Goal: Information Seeking & Learning: Learn about a topic

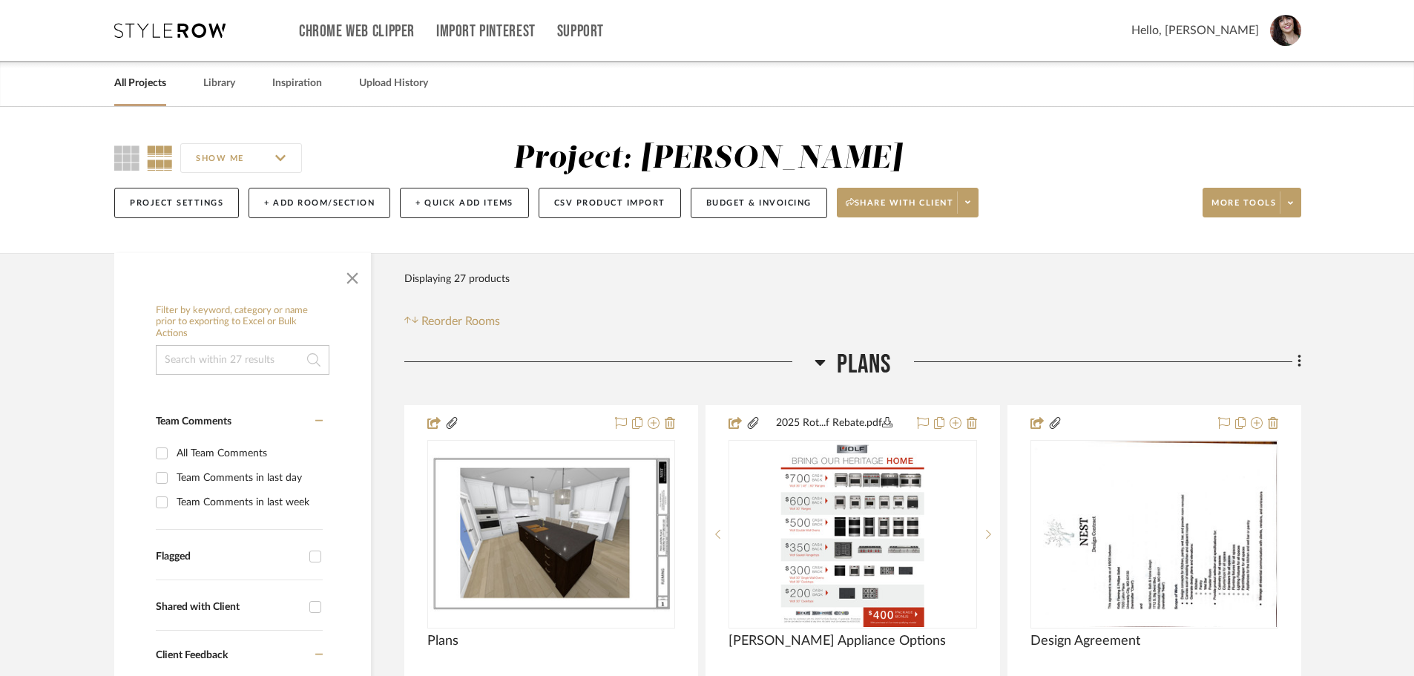
click at [136, 83] on link "All Projects" at bounding box center [140, 83] width 52 height 20
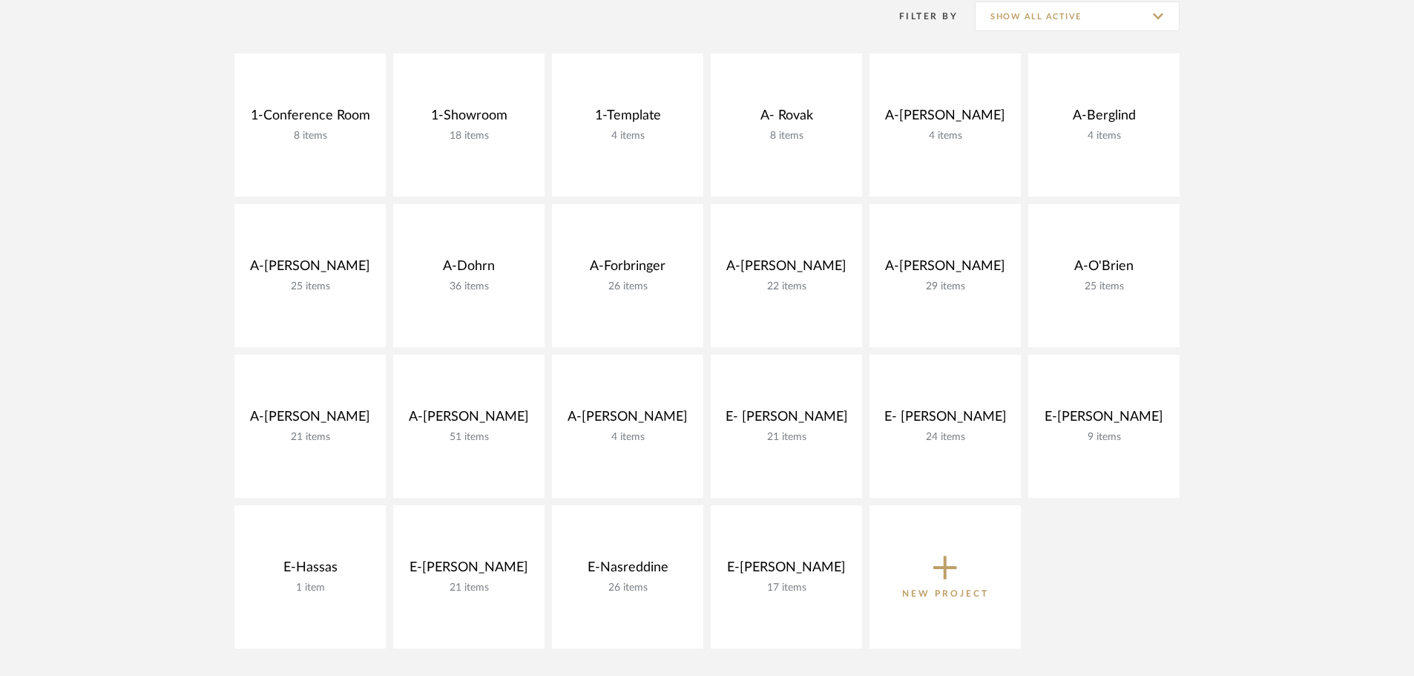
scroll to position [371, 0]
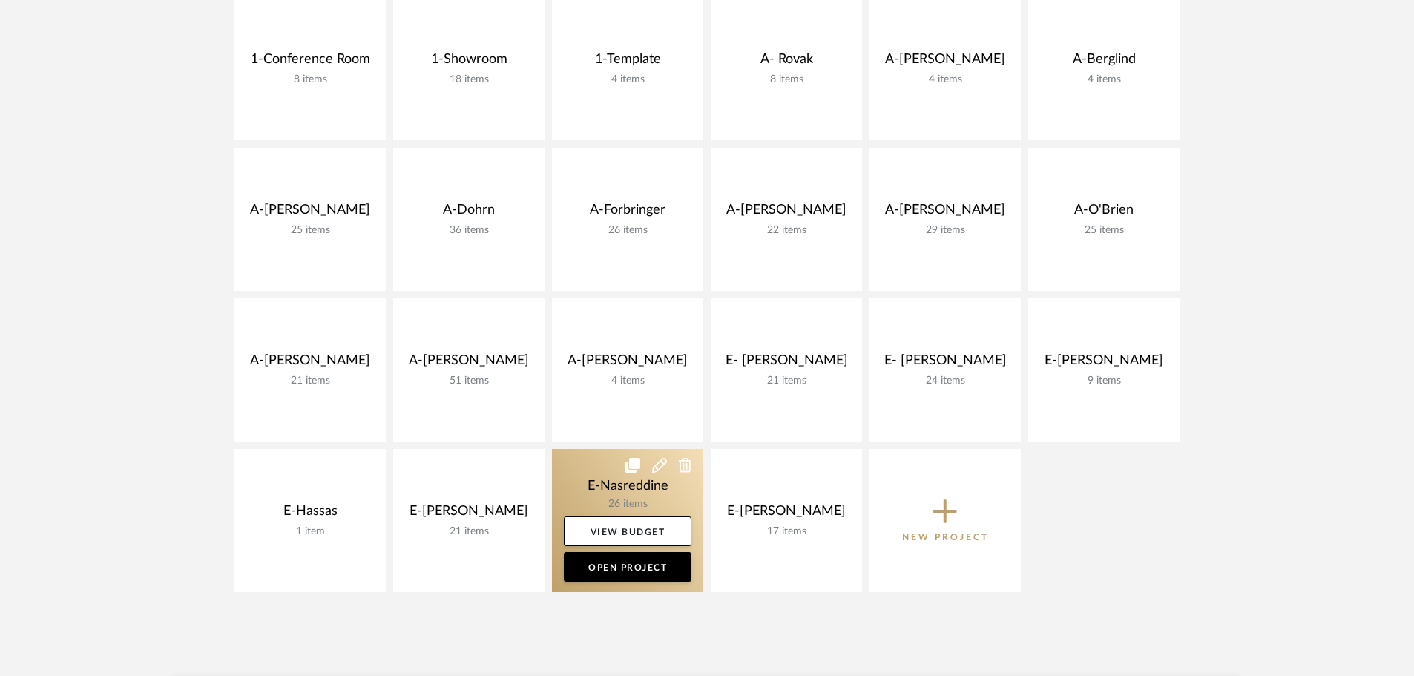
click at [630, 464] on icon at bounding box center [632, 465] width 15 height 15
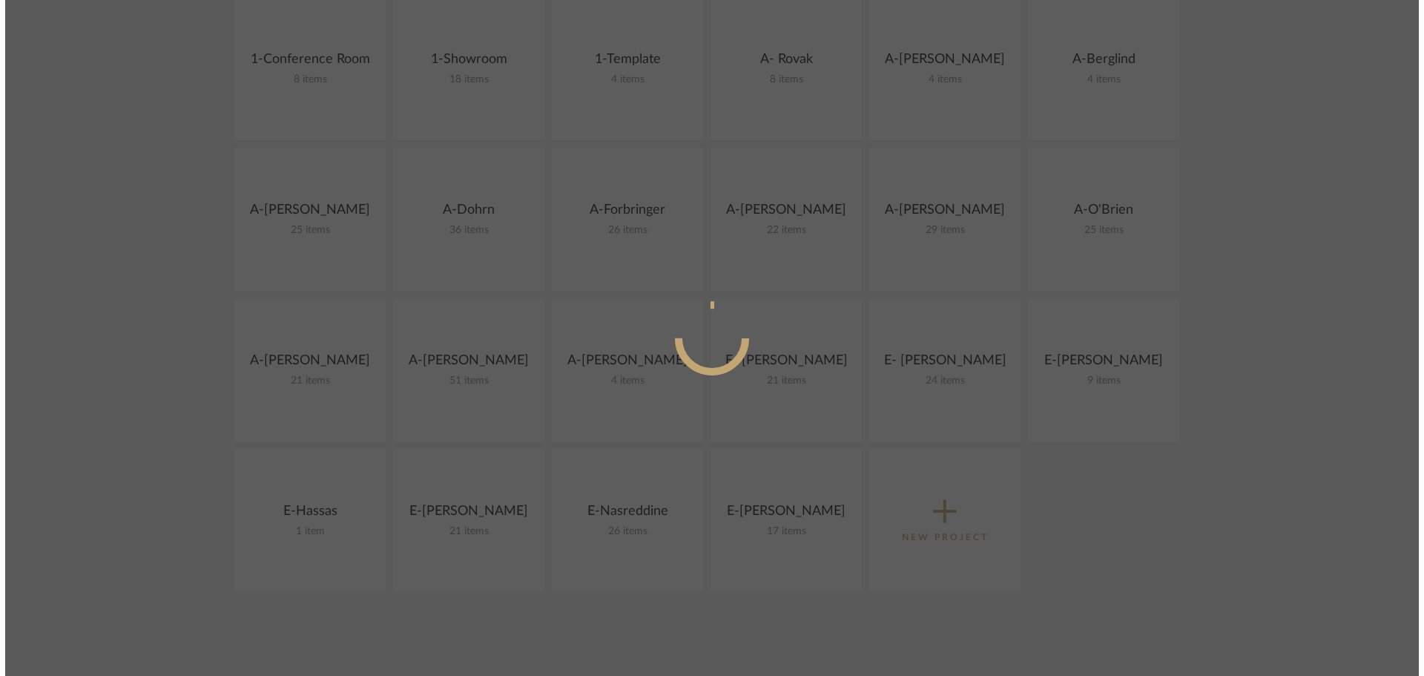
scroll to position [0, 0]
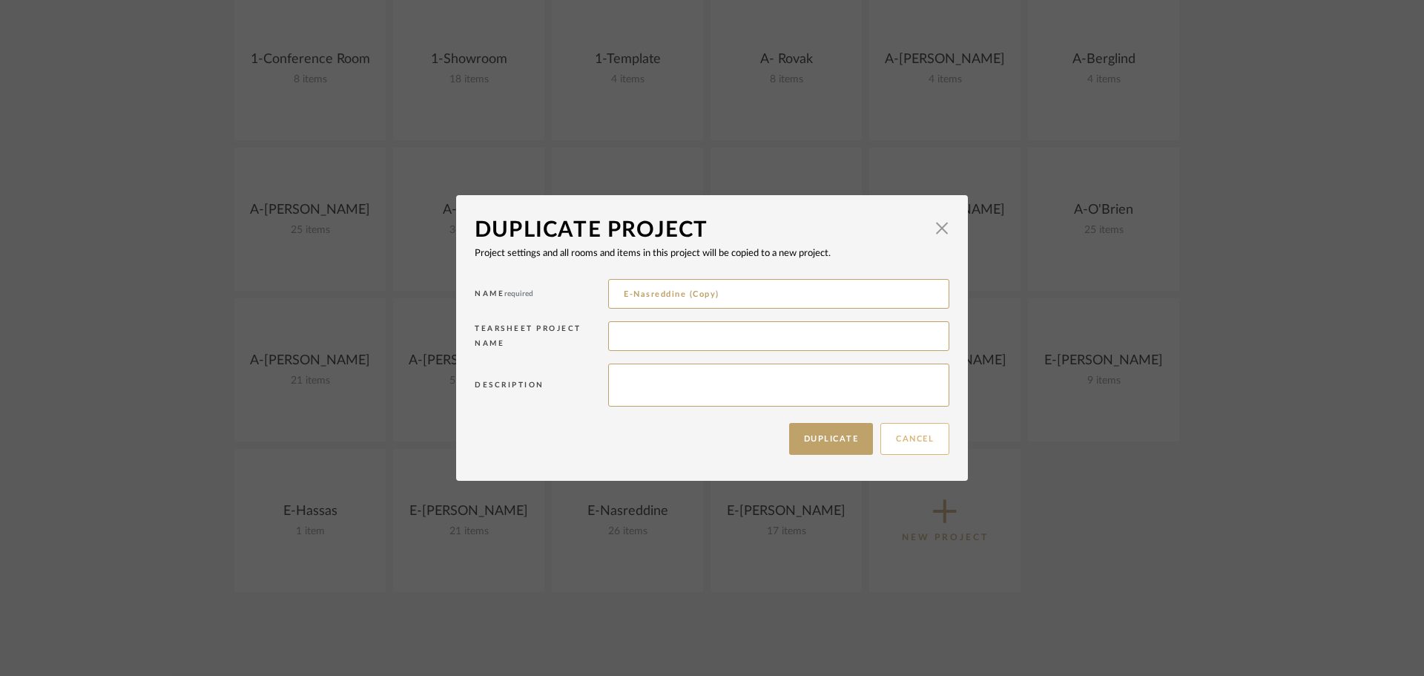
click at [914, 440] on button "Cancel" at bounding box center [914, 439] width 69 height 32
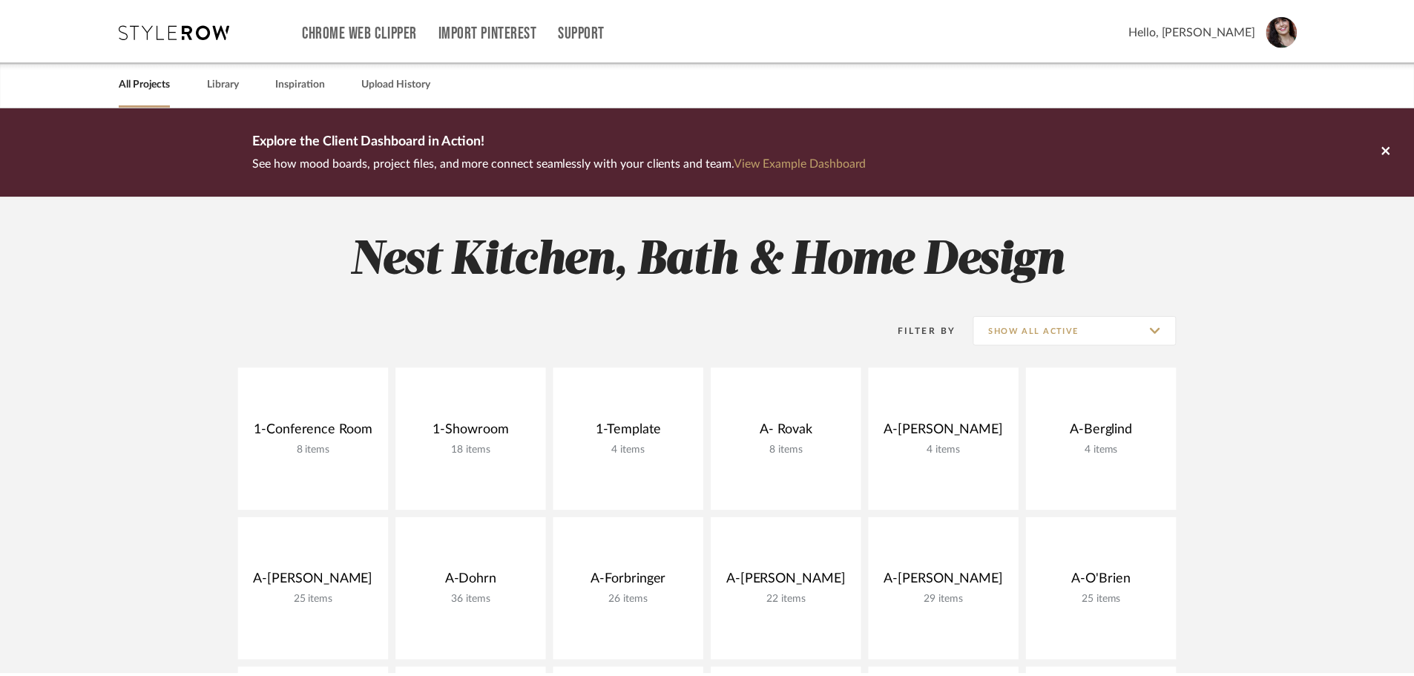
scroll to position [371, 0]
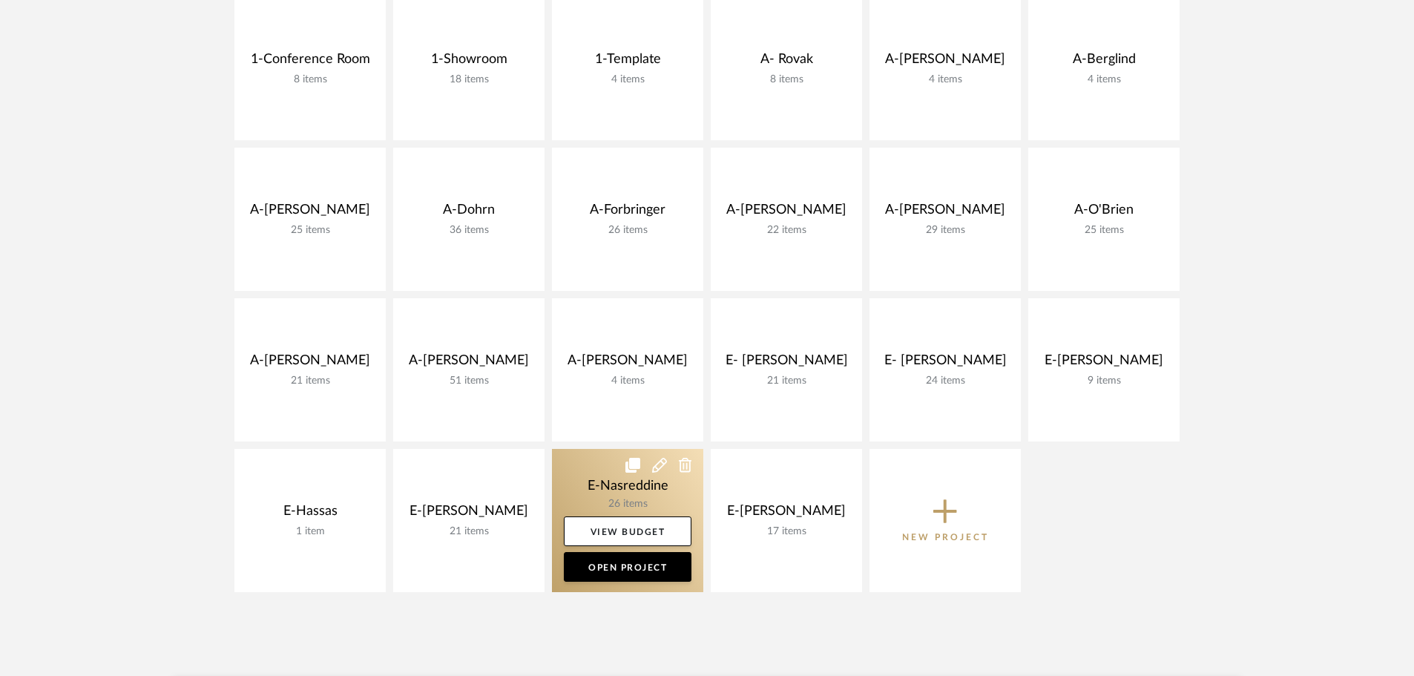
click at [643, 491] on link at bounding box center [627, 520] width 151 height 143
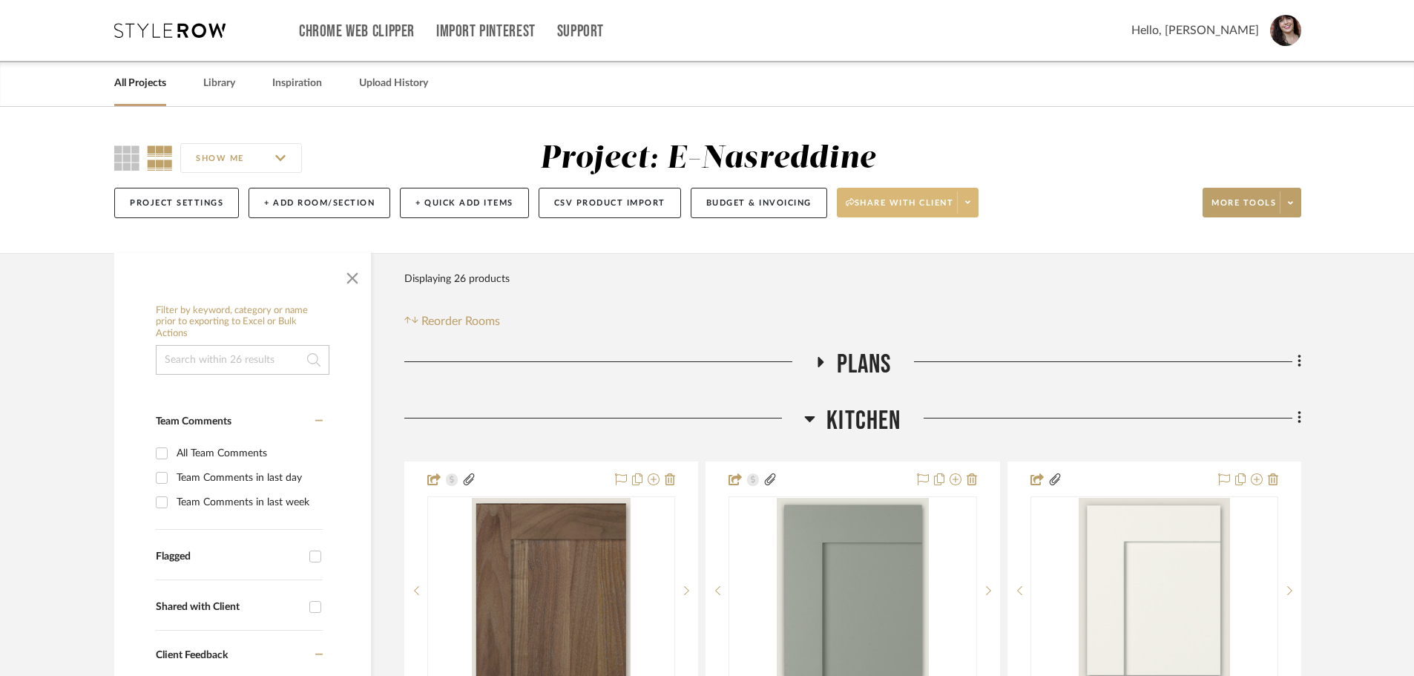
click at [970, 201] on icon at bounding box center [967, 202] width 5 height 8
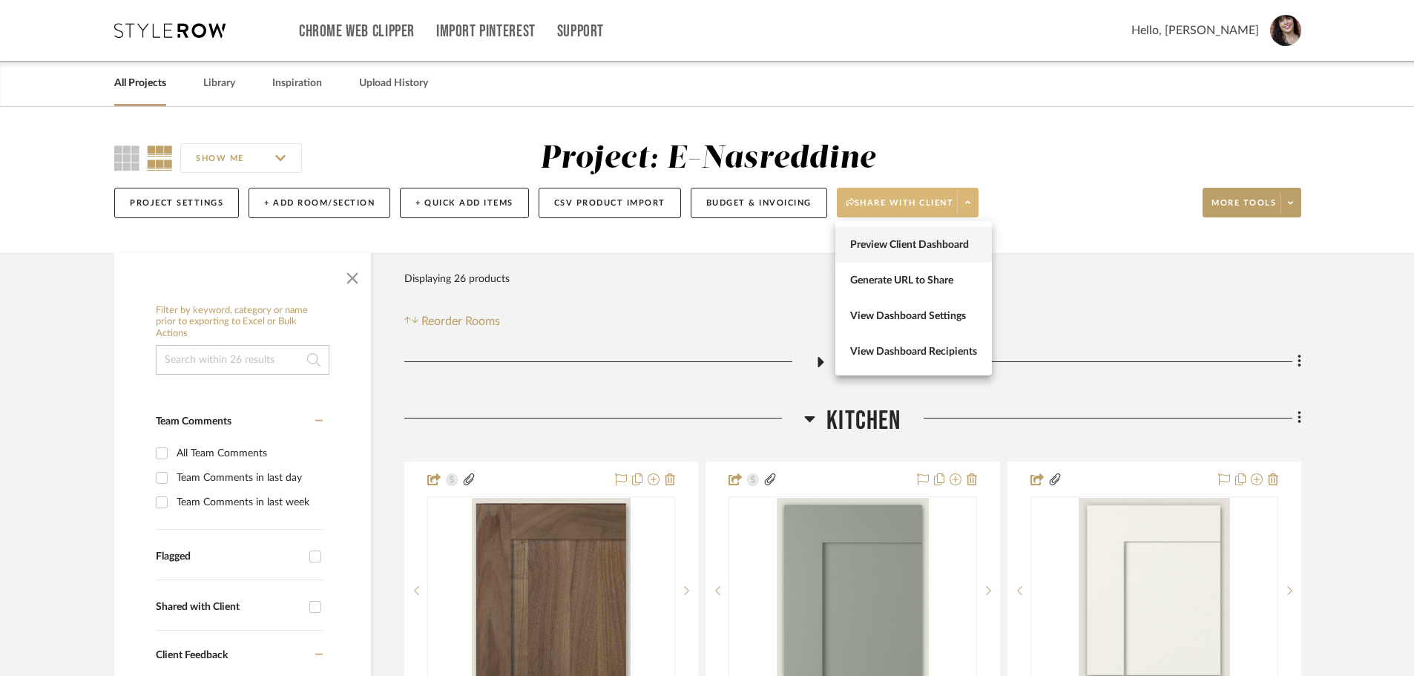
click at [943, 249] on span "Preview Client Dashboard" at bounding box center [913, 245] width 127 height 13
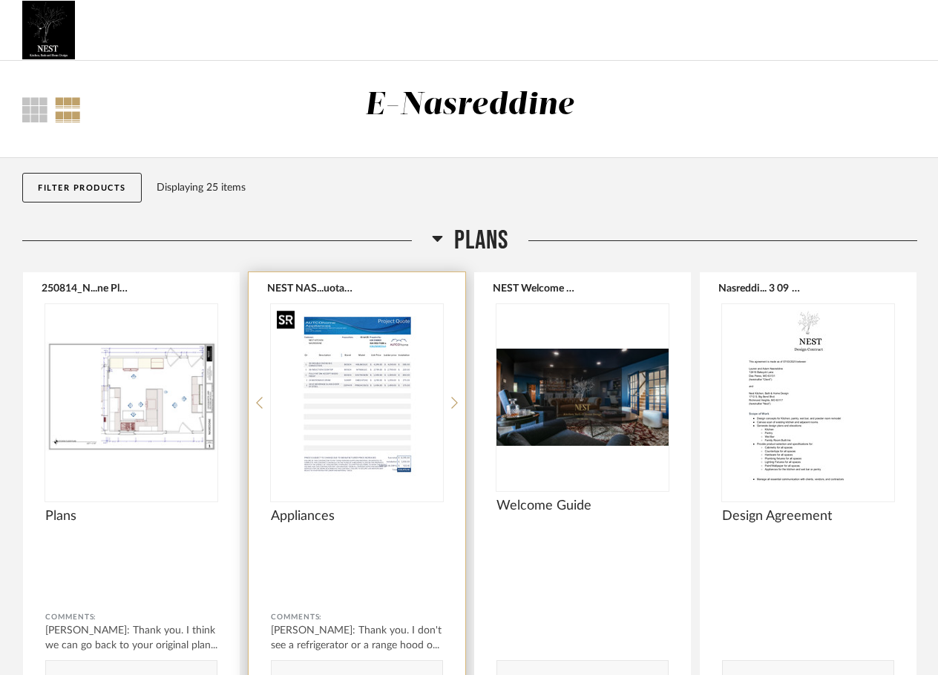
click at [341, 387] on img "0" at bounding box center [357, 396] width 172 height 185
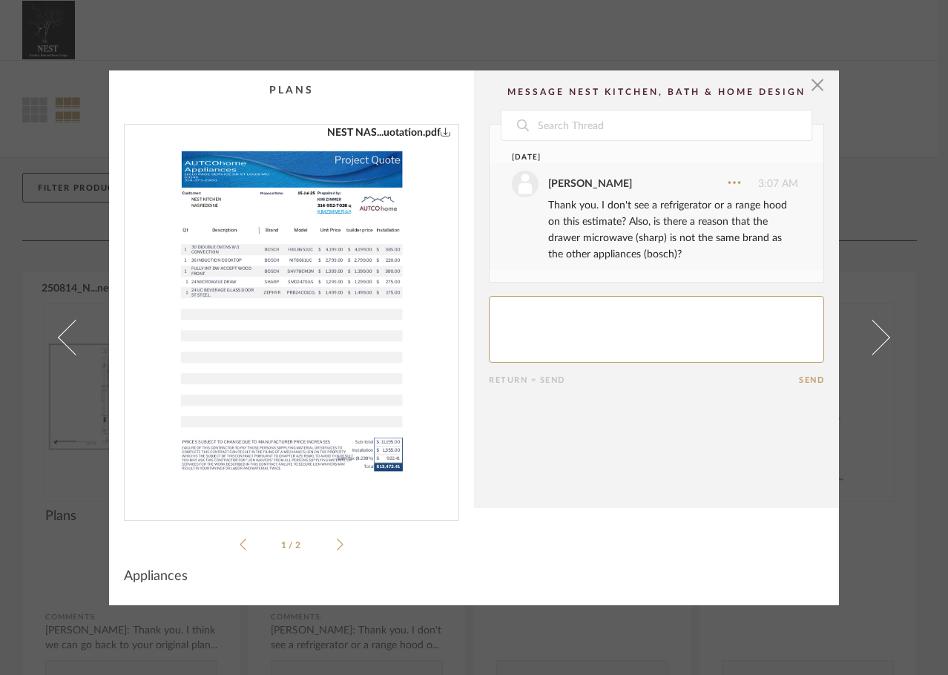
click at [337, 543] on icon at bounding box center [340, 544] width 7 height 12
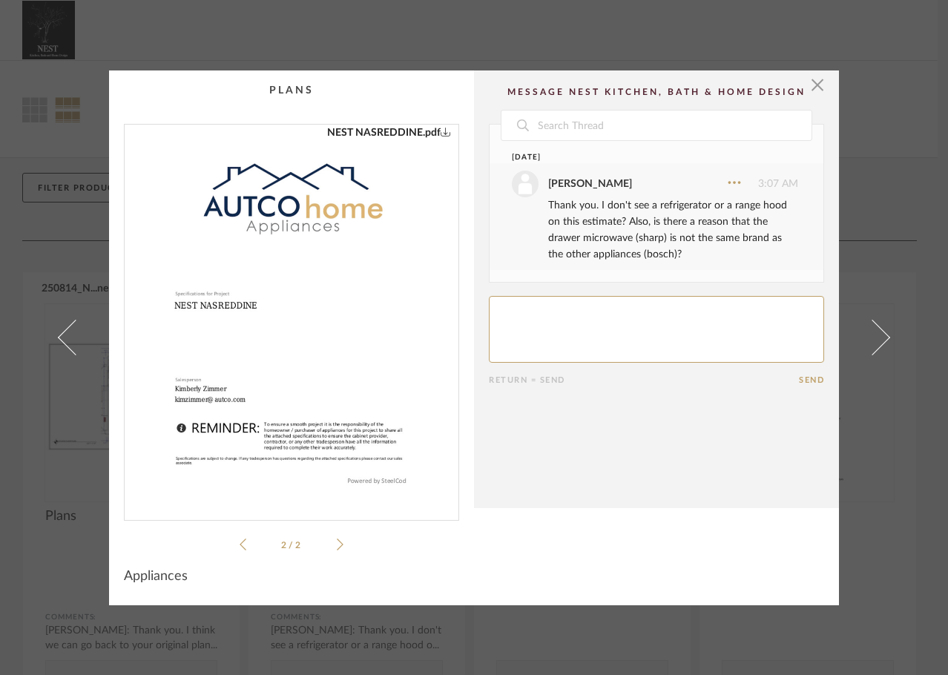
click at [337, 543] on icon at bounding box center [340, 544] width 7 height 12
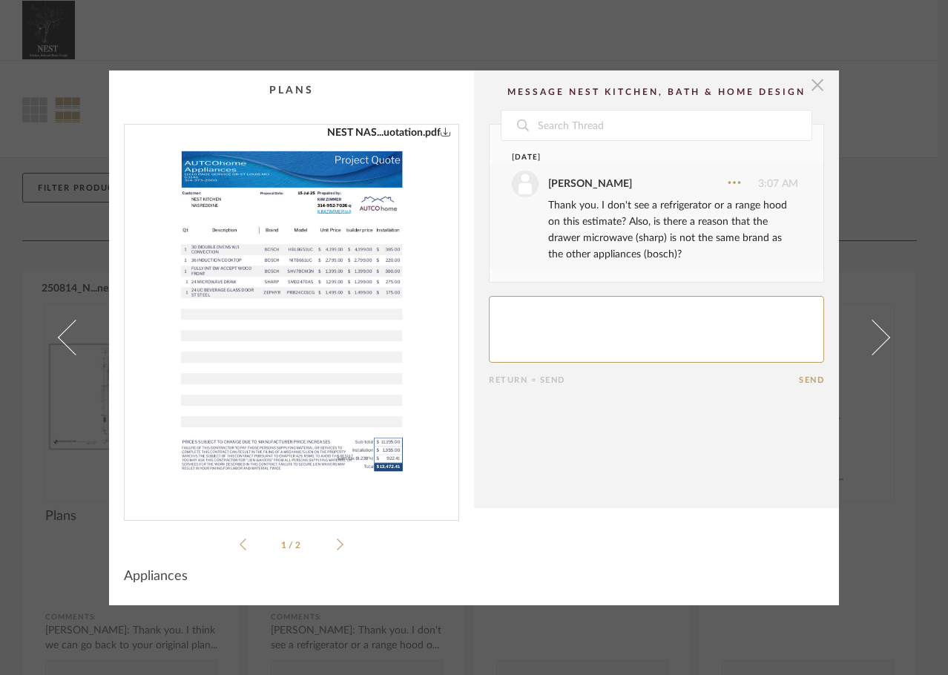
click at [810, 80] on span "button" at bounding box center [818, 85] width 30 height 30
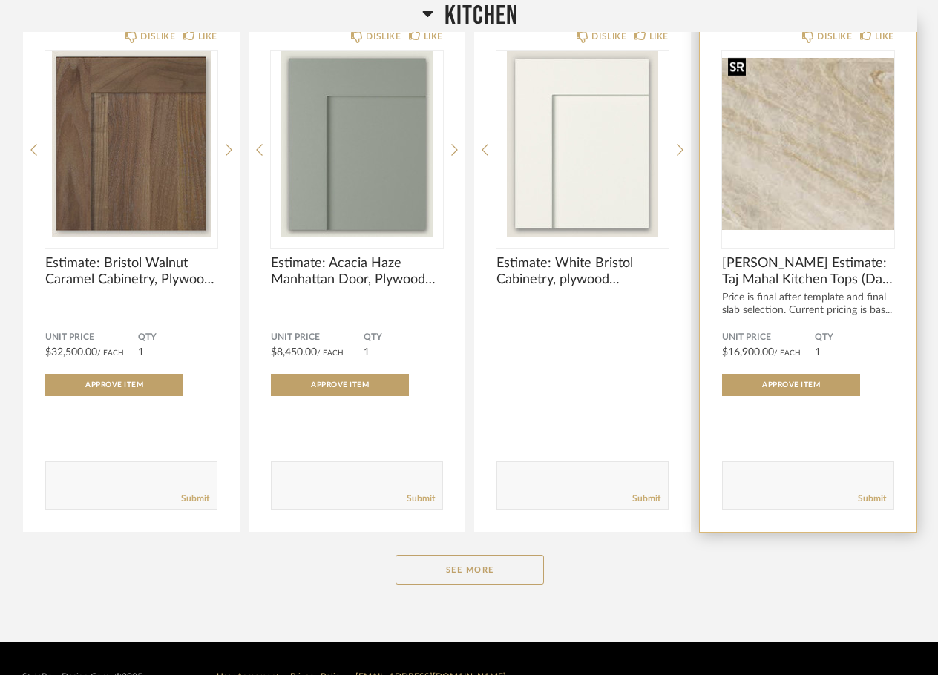
scroll to position [817, 0]
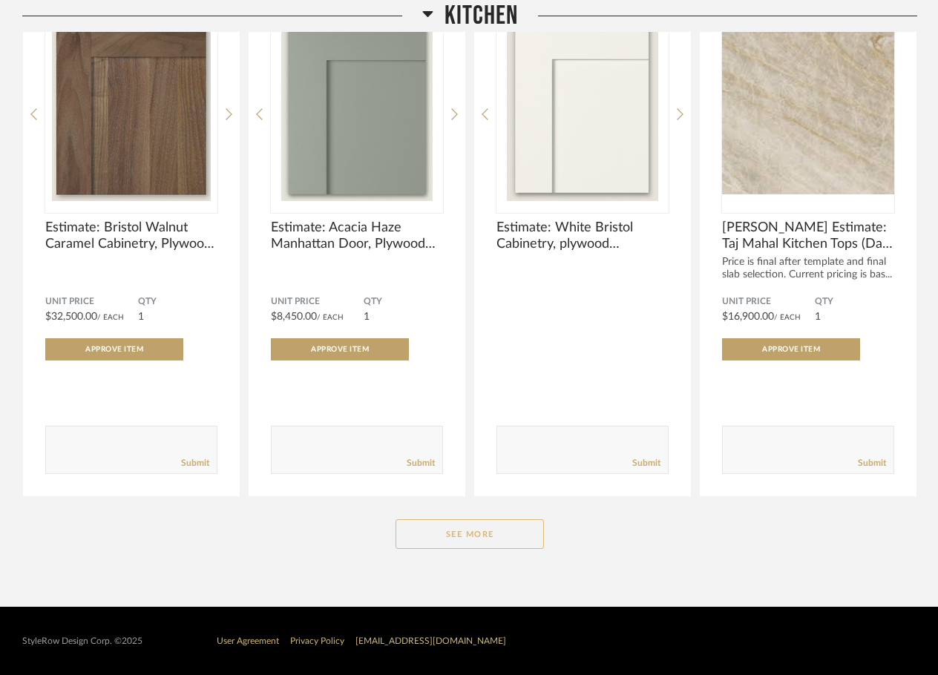
click at [462, 522] on button "See More" at bounding box center [469, 534] width 148 height 30
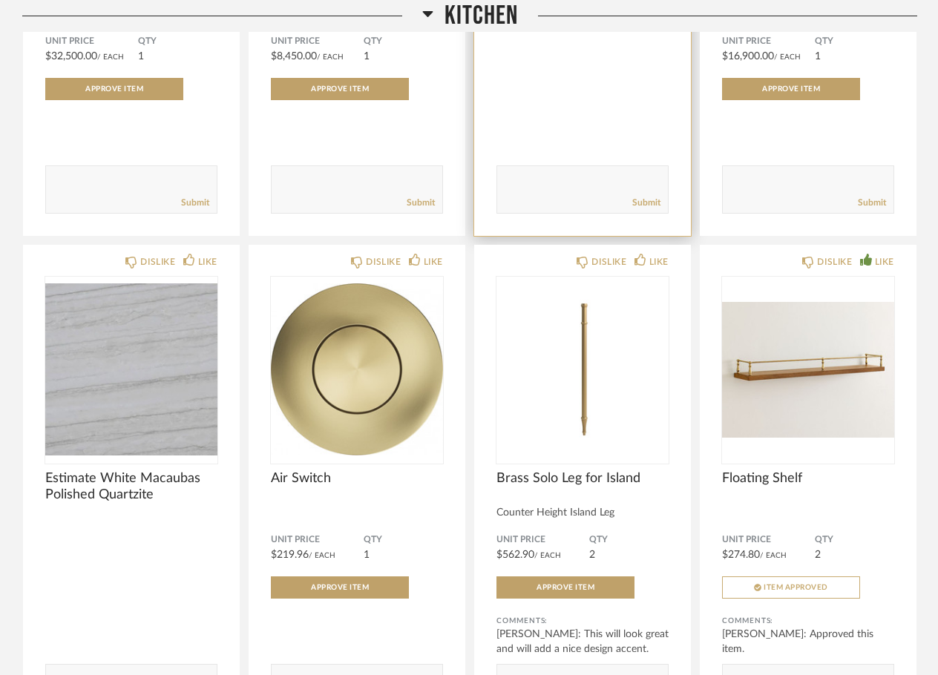
scroll to position [1114, 0]
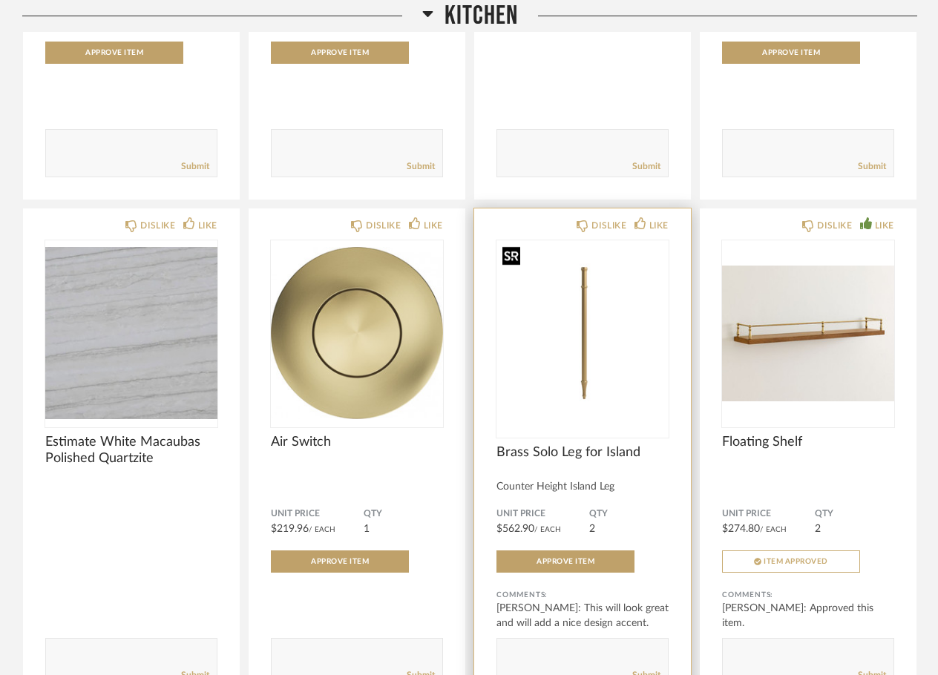
click at [593, 352] on img "0" at bounding box center [582, 332] width 172 height 185
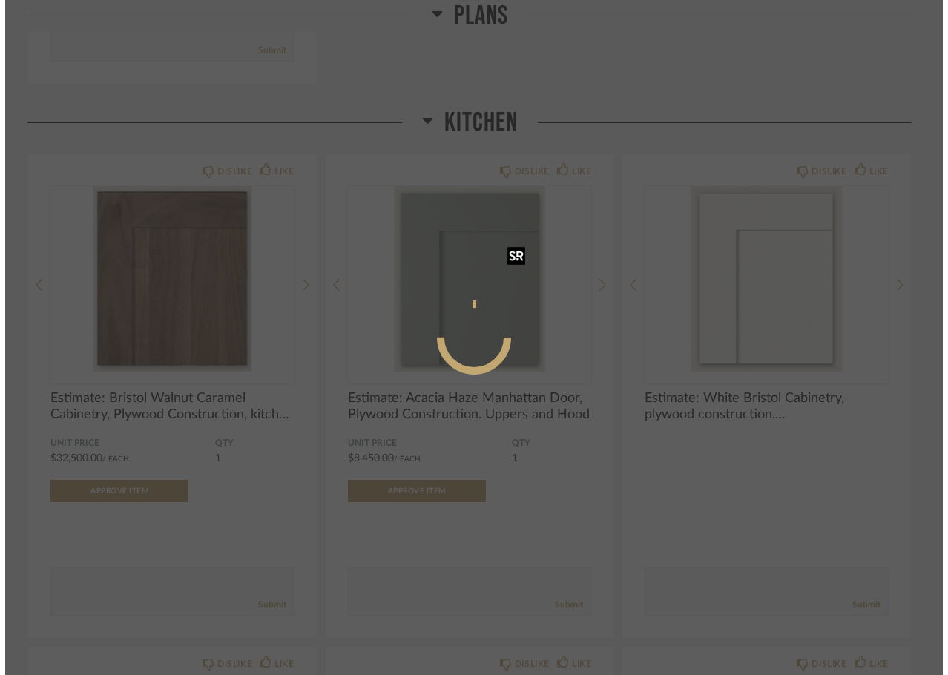
scroll to position [0, 0]
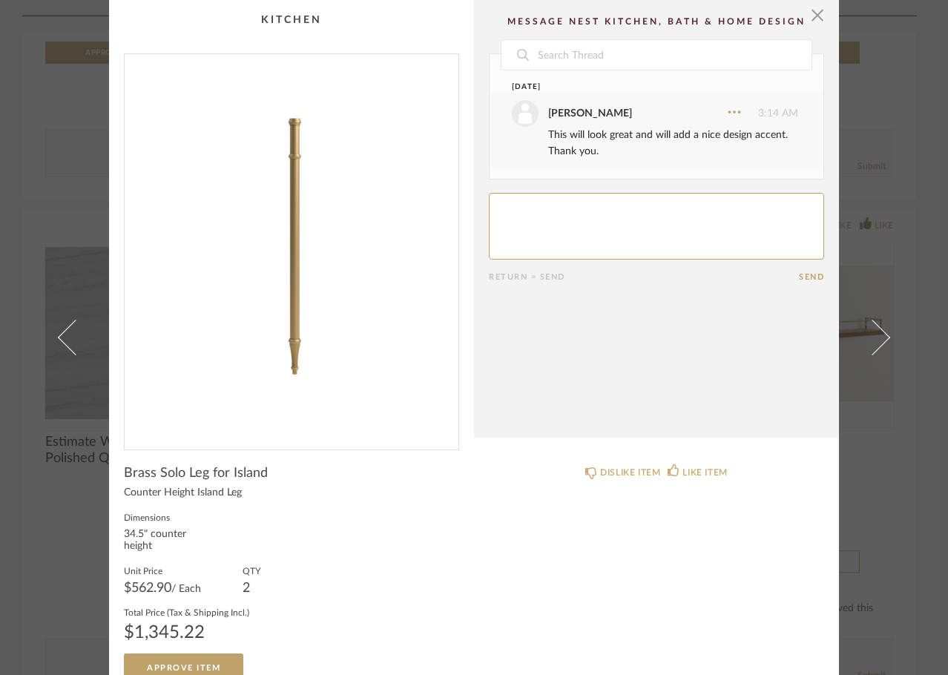
click at [923, 115] on div "× Date August 15th Adam Nasreddine 3:14 AM This will look great and will add a …" at bounding box center [474, 337] width 948 height 675
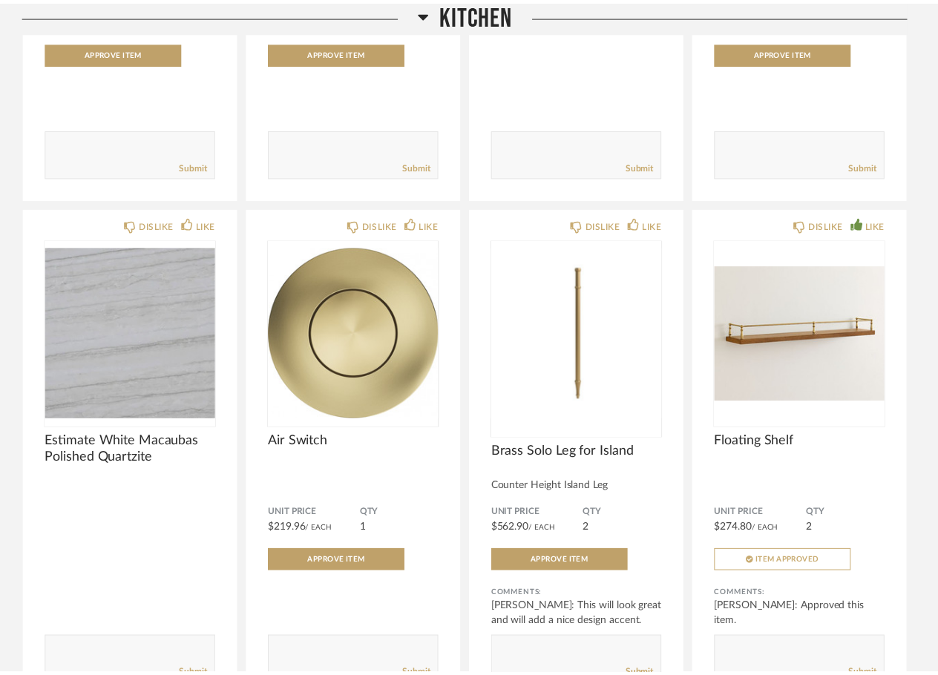
scroll to position [1114, 0]
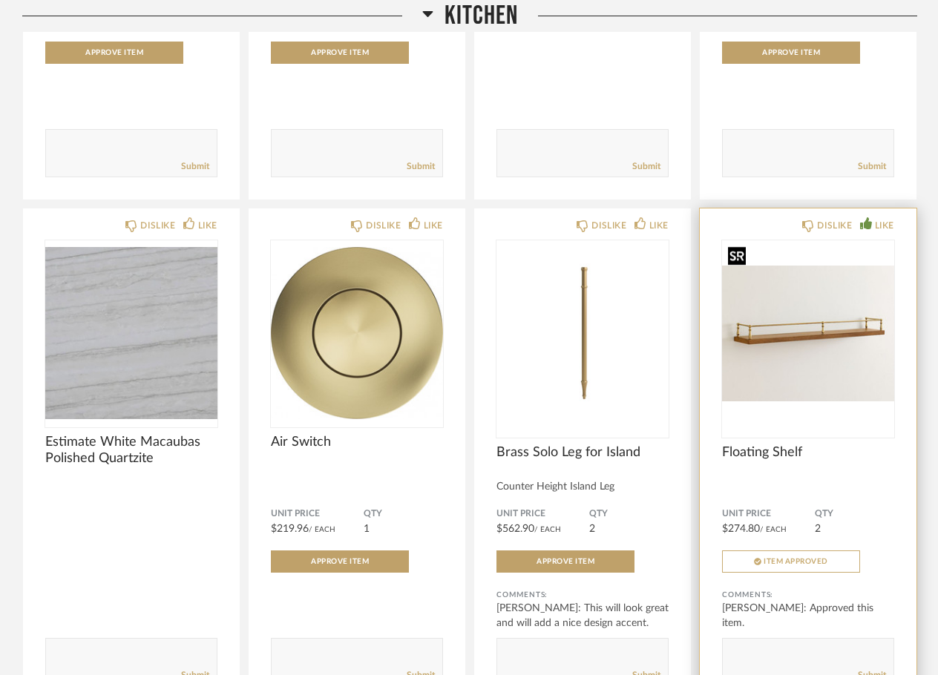
click at [0, 0] on img at bounding box center [0, 0] width 0 height 0
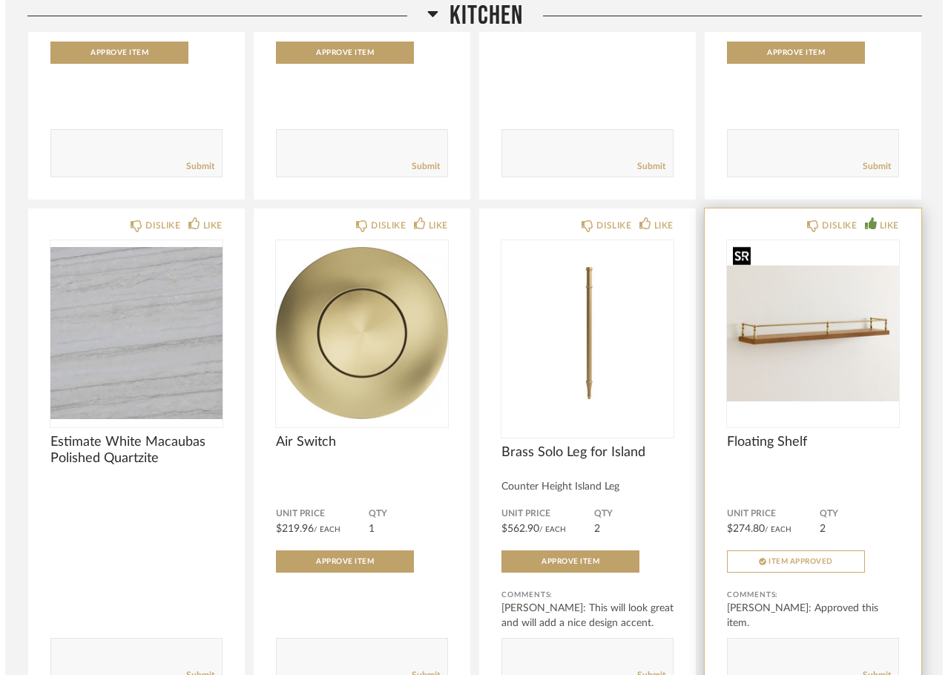
scroll to position [0, 0]
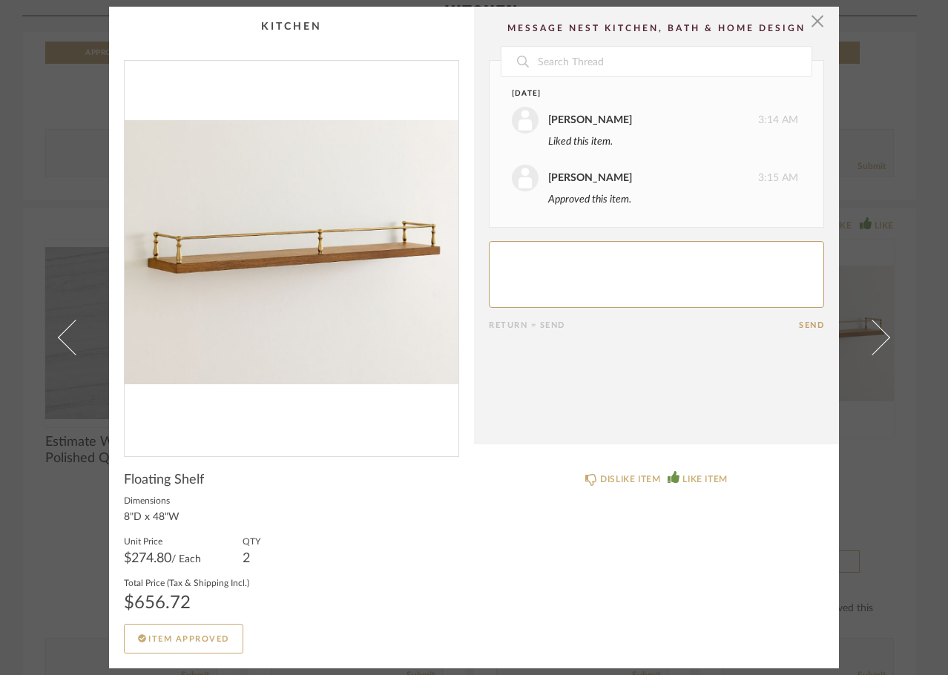
click at [922, 144] on div "× Date August 15th Adam Nasreddine 3:14 AM Liked this item. Adam Nasreddine 3:1…" at bounding box center [474, 337] width 948 height 675
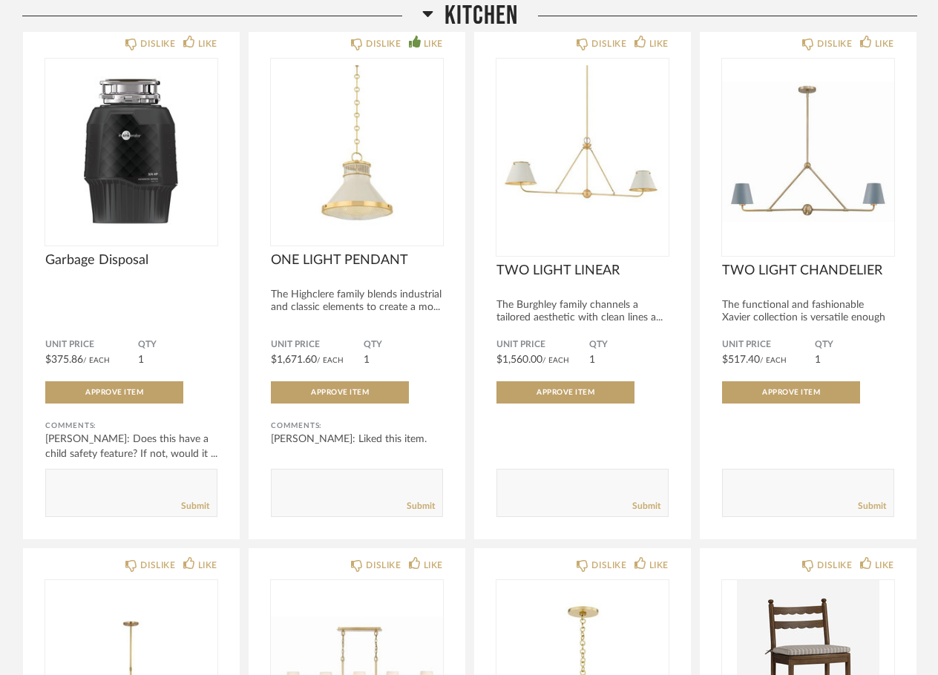
scroll to position [2301, 0]
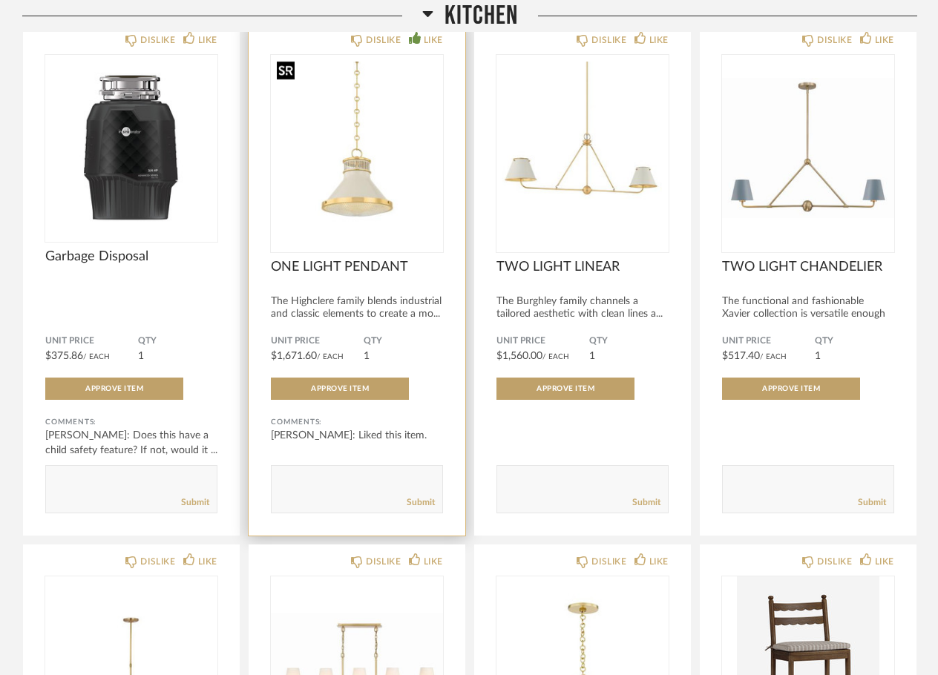
click at [358, 194] on img "0" at bounding box center [357, 147] width 172 height 185
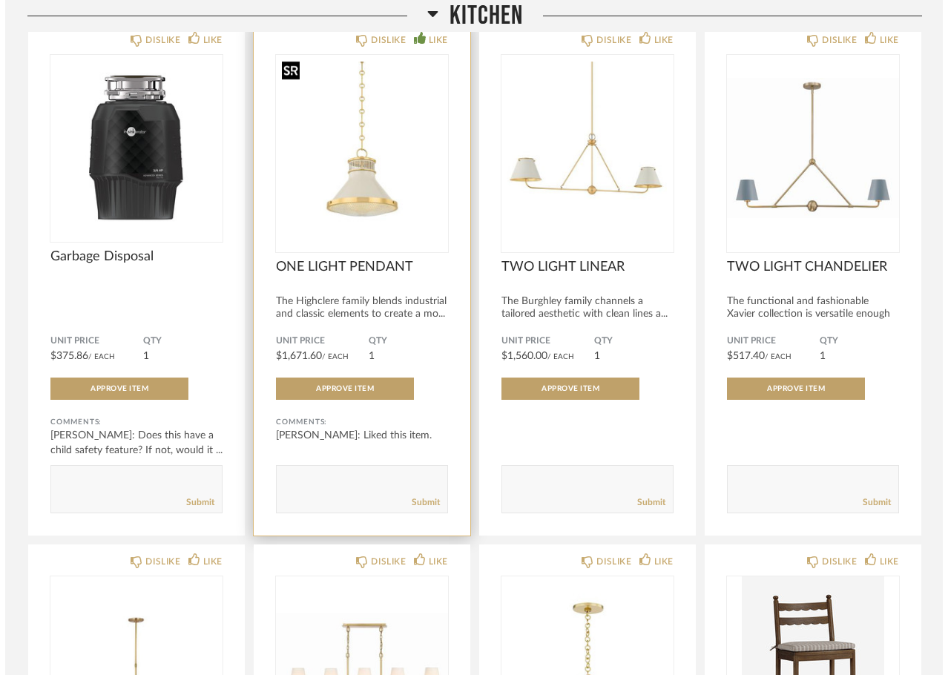
scroll to position [0, 0]
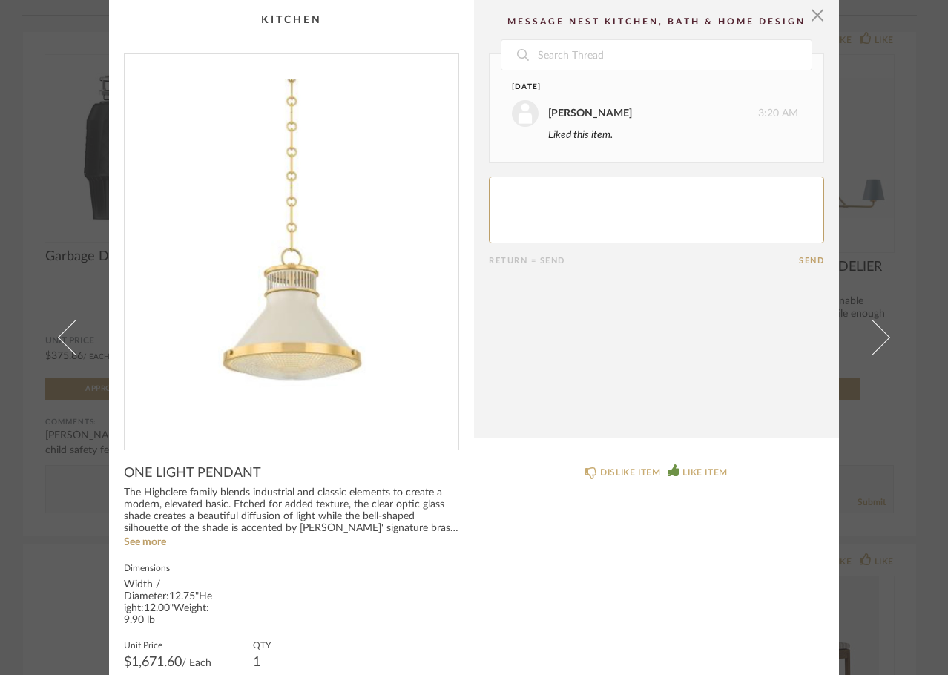
click at [925, 244] on div "× Date August 15th Adam Nasreddine 3:20 AM Liked this item. Return = Send Send …" at bounding box center [474, 337] width 948 height 675
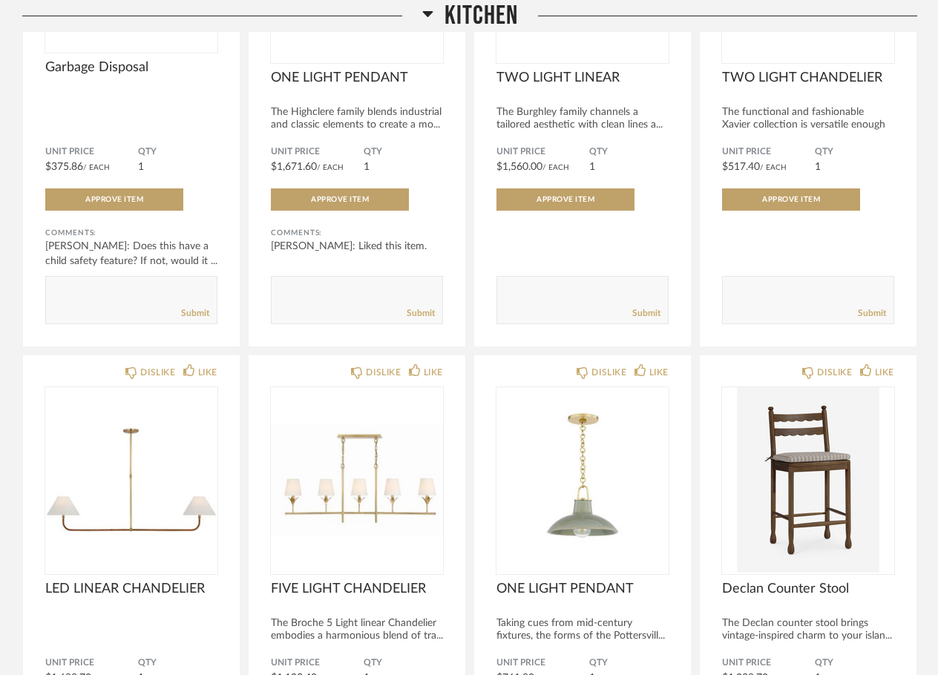
scroll to position [2523, 0]
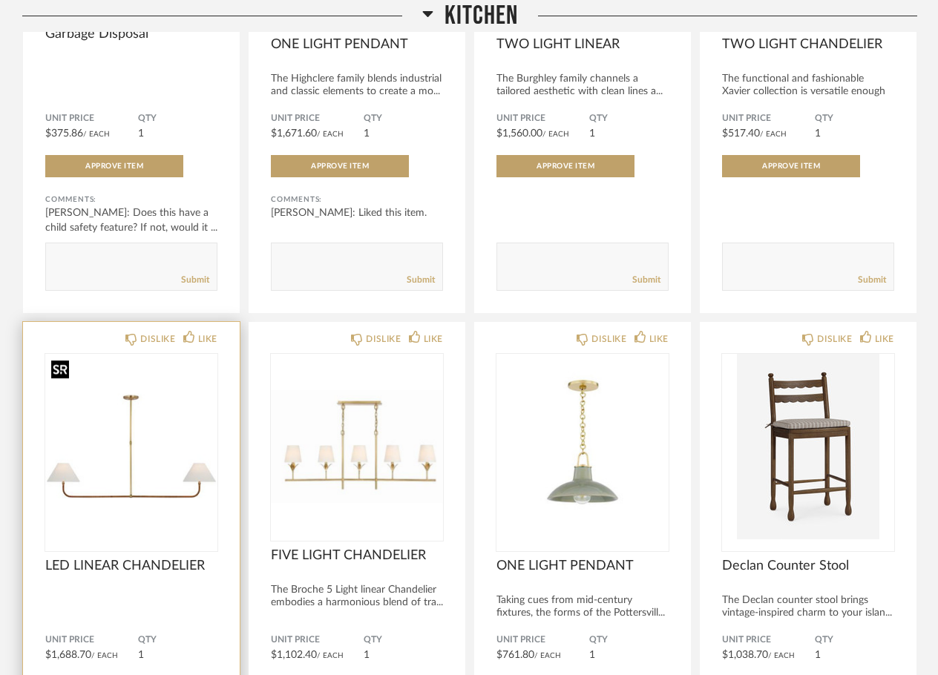
click at [0, 0] on img at bounding box center [0, 0] width 0 height 0
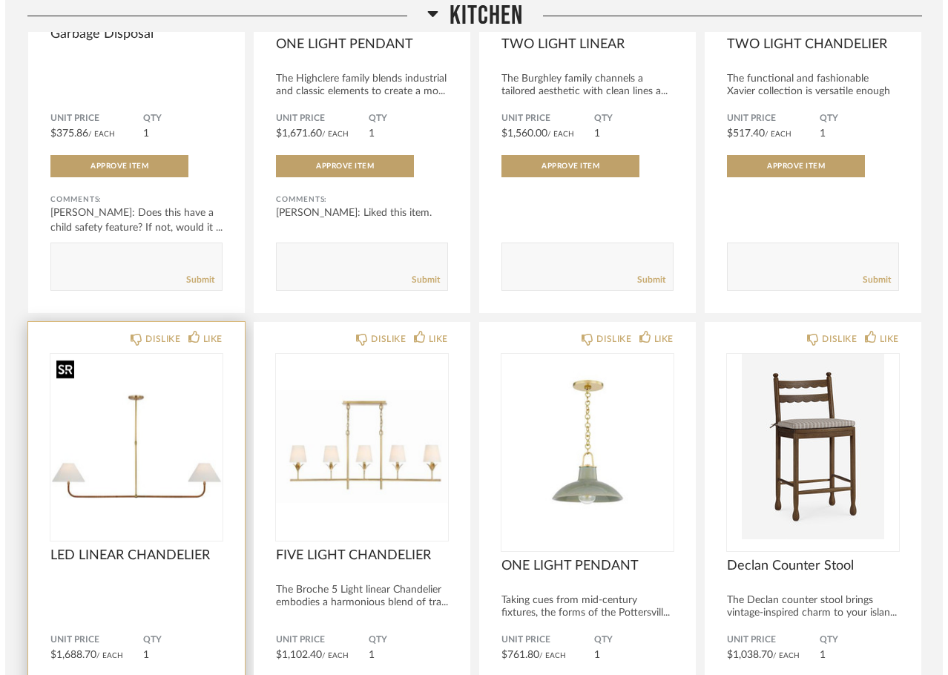
scroll to position [0, 0]
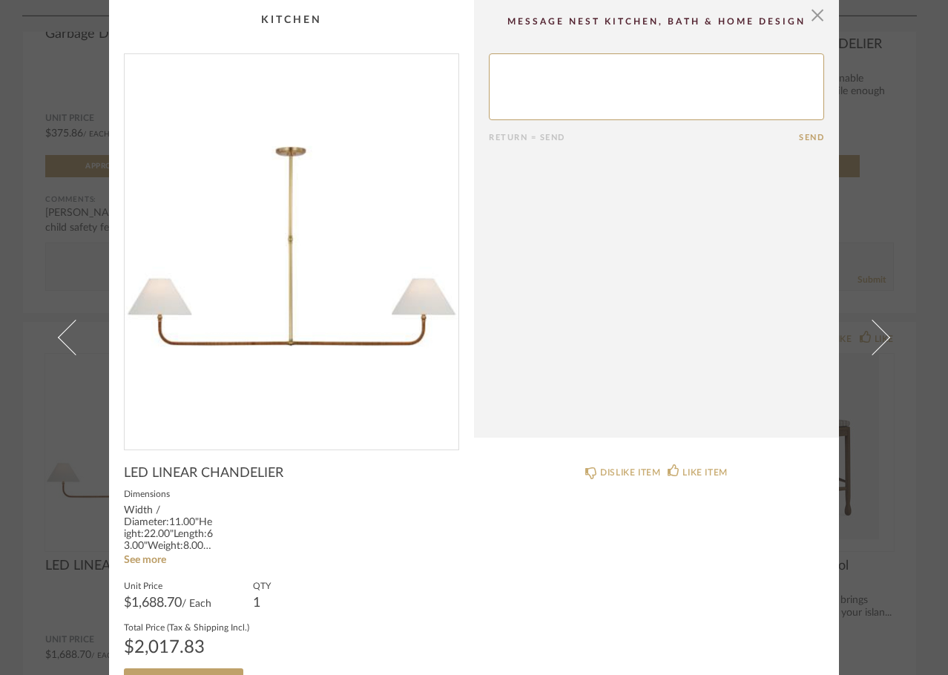
click at [909, 222] on div "× Return = Send Send LED LINEAR CHANDELIER Dimensions Width / Diameter:11.00"He…" at bounding box center [474, 337] width 948 height 675
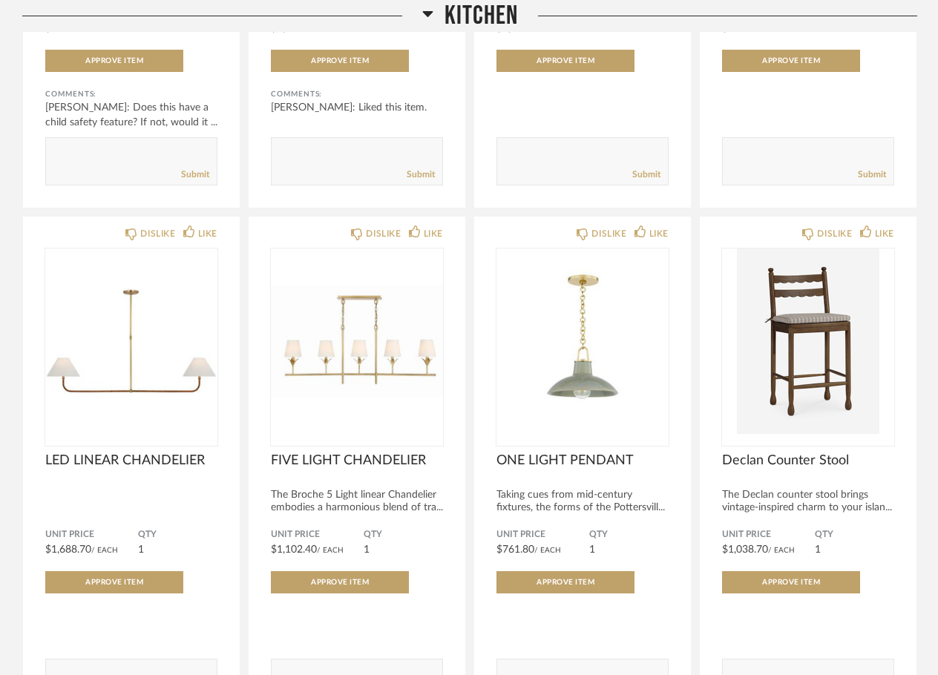
scroll to position [2672, 0]
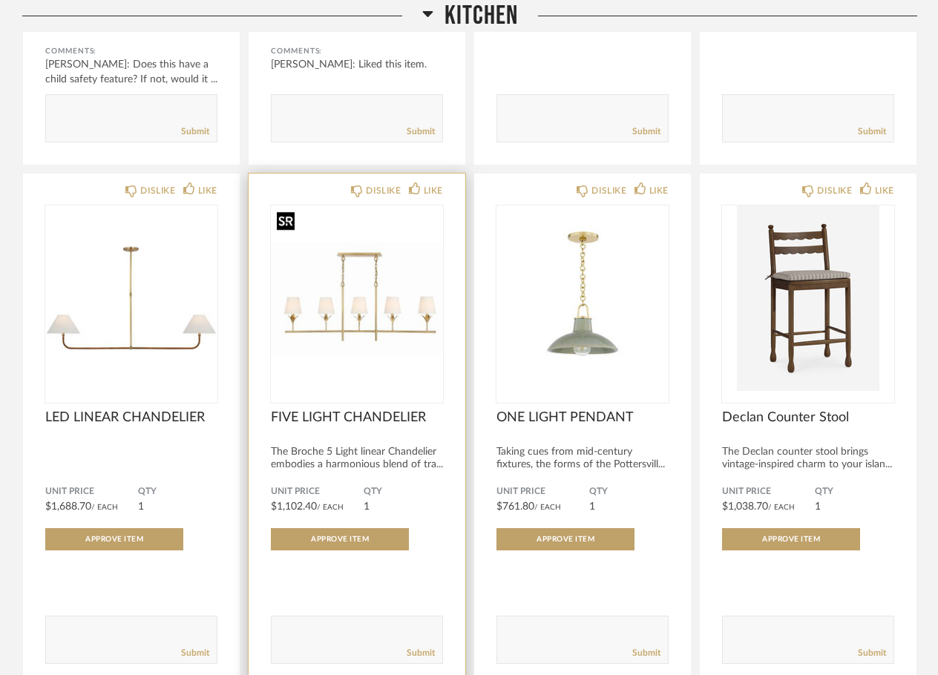
click at [354, 314] on img "0" at bounding box center [357, 297] width 172 height 185
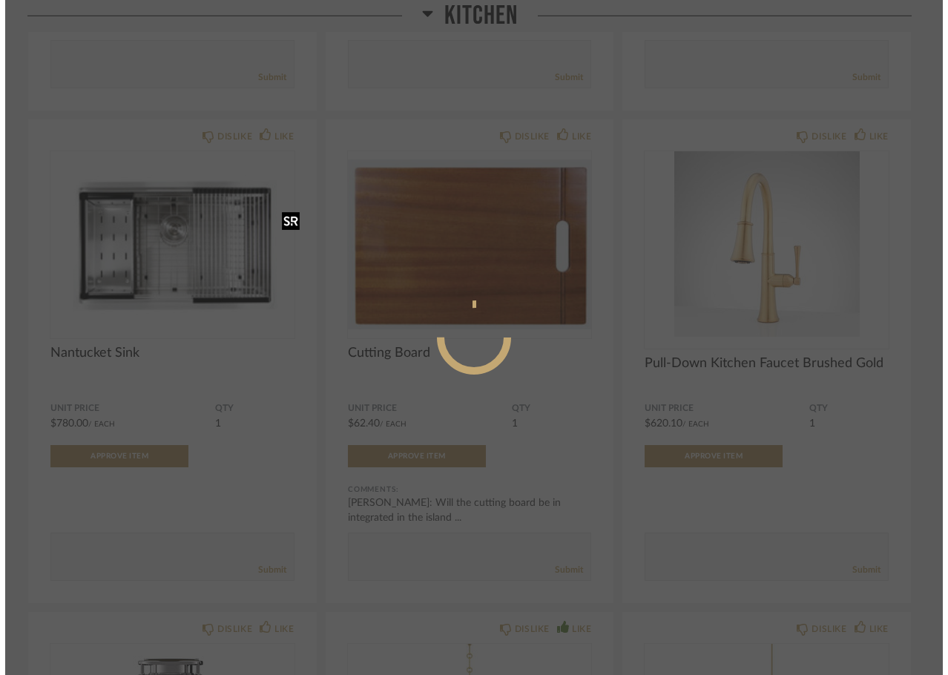
scroll to position [0, 0]
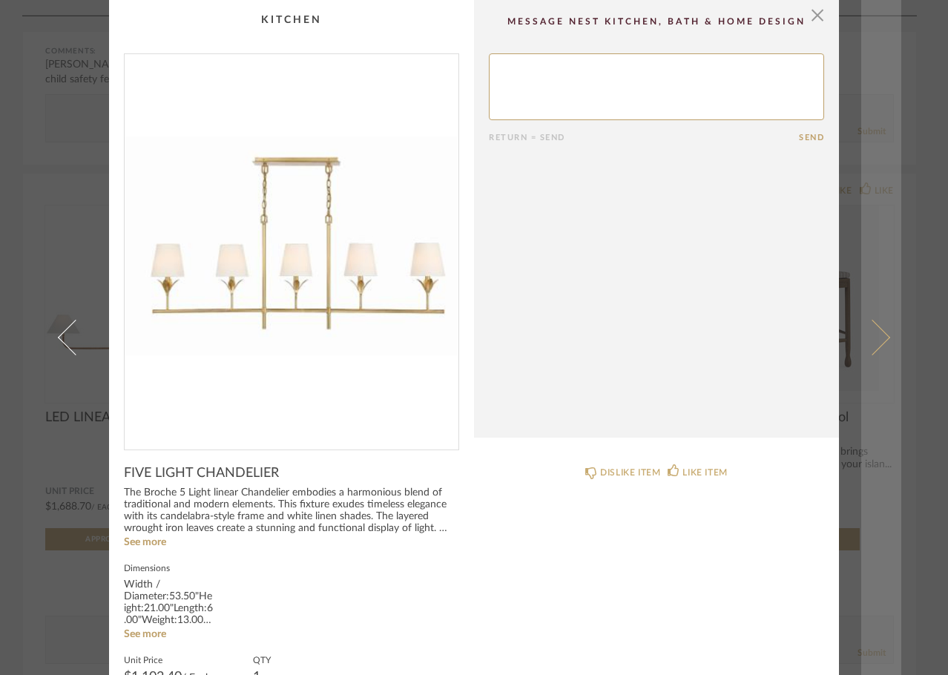
click at [889, 225] on link at bounding box center [881, 337] width 40 height 675
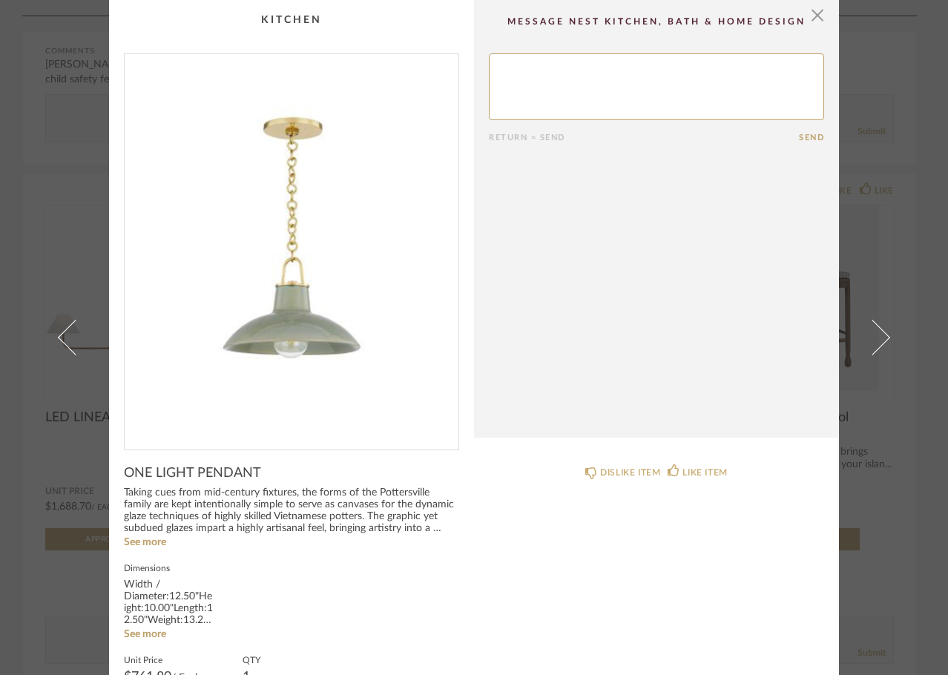
click at [922, 240] on div "× Return = Send Send ONE LIGHT PENDANT Taking cues from mid-century fixtures, t…" at bounding box center [474, 337] width 948 height 675
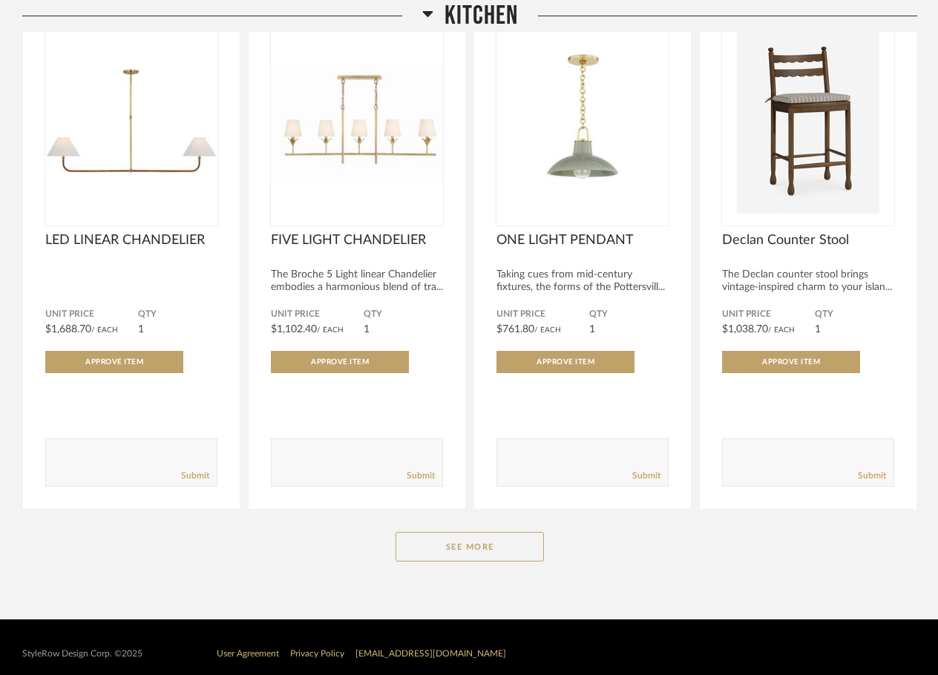
scroll to position [2862, 0]
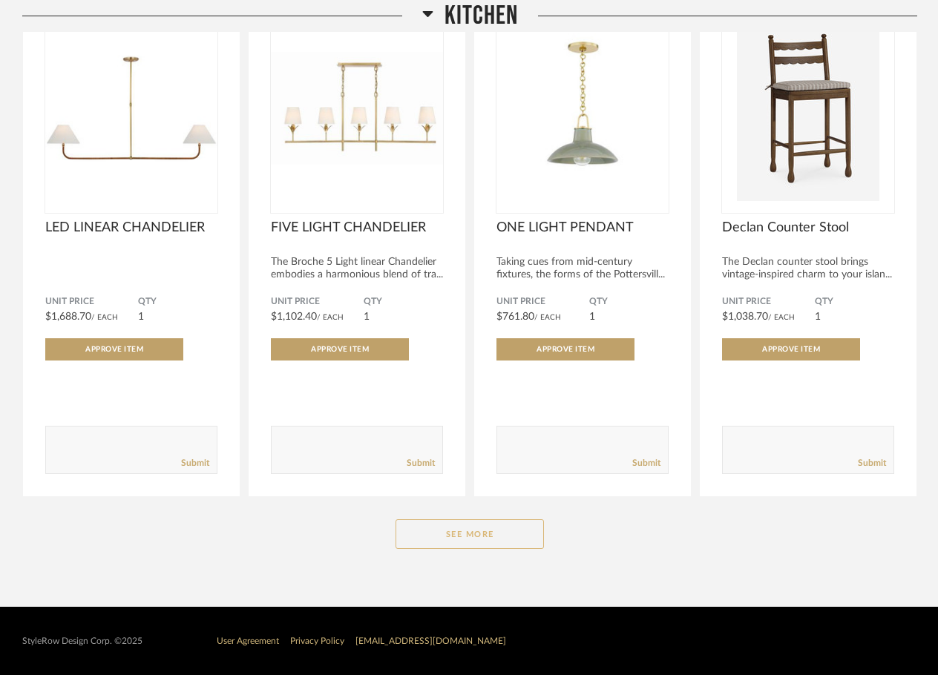
click at [507, 545] on button "See More" at bounding box center [469, 534] width 148 height 30
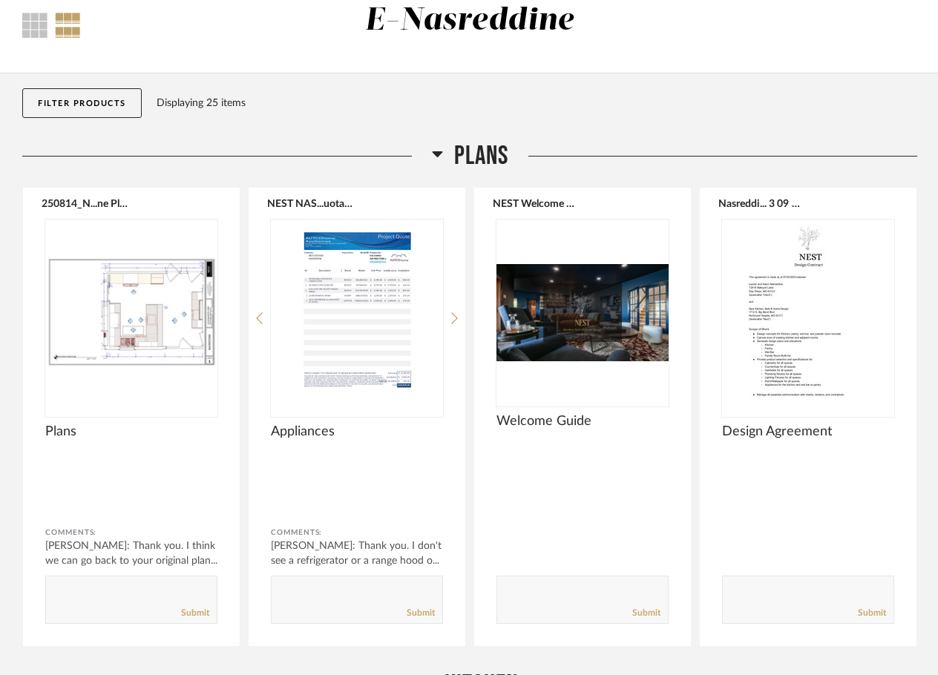
scroll to position [43, 0]
